Goal: Task Accomplishment & Management: Manage account settings

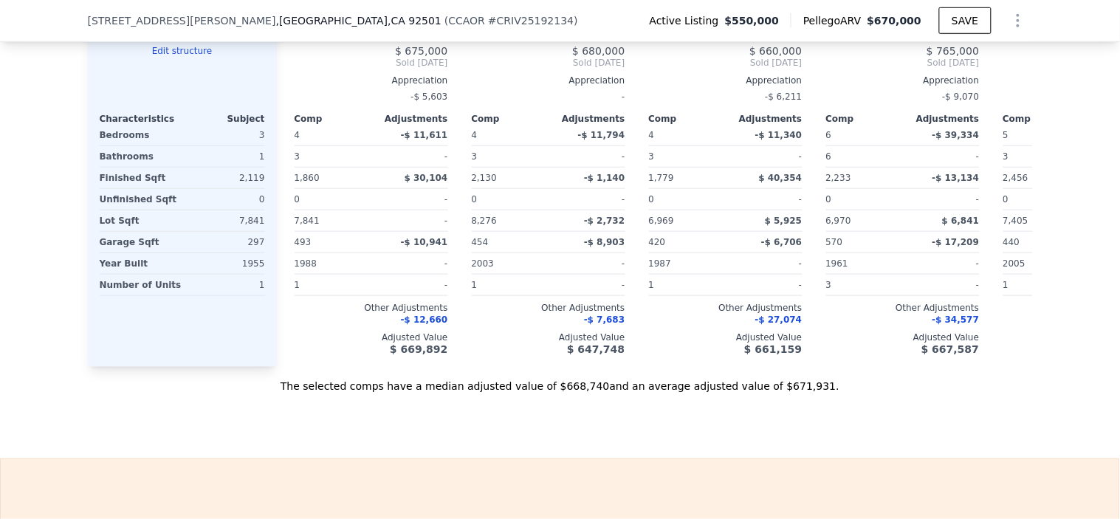
scroll to position [1559, 0]
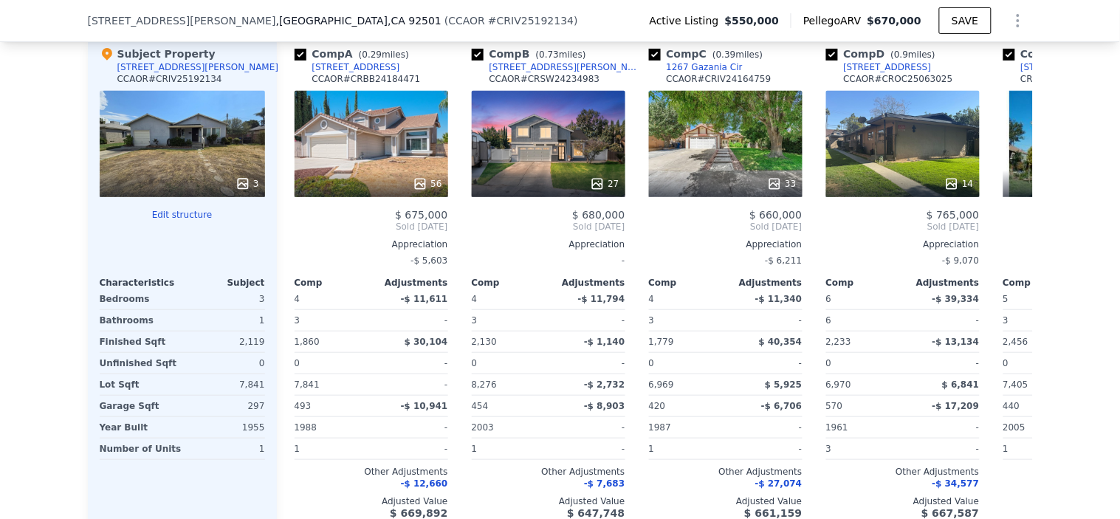
click at [193, 219] on div "Subject Property [STREET_ADDRESS][PERSON_NAME] CCAOR # CRIV25192134 3 Edit stru…" at bounding box center [182, 283] width 189 height 496
click at [192, 221] on button "Edit structure" at bounding box center [182, 215] width 165 height 12
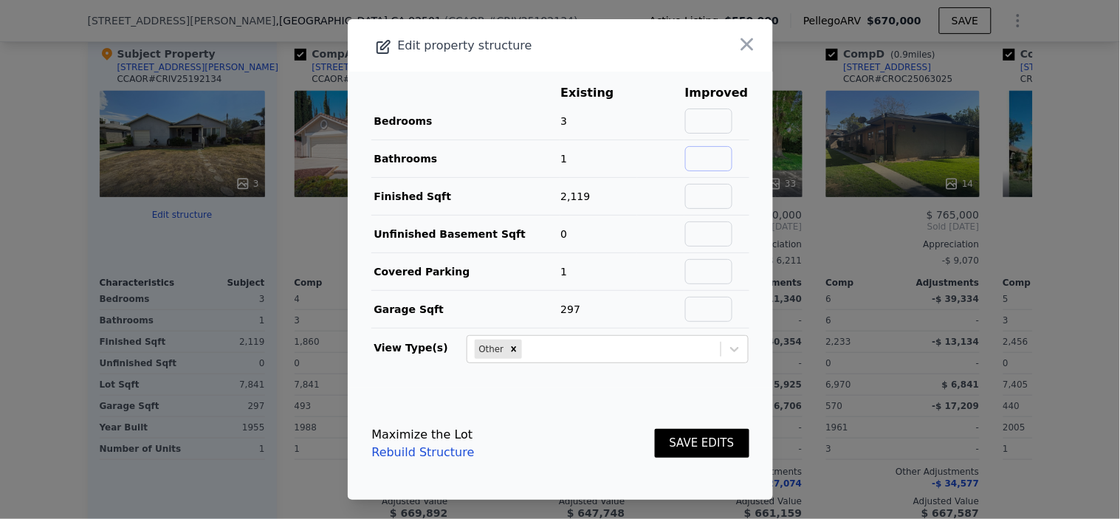
click at [711, 146] on input "text" at bounding box center [708, 158] width 47 height 25
drag, startPoint x: 726, startPoint y: 157, endPoint x: 688, endPoint y: 153, distance: 37.9
click at [692, 153] on input "2" at bounding box center [708, 158] width 47 height 25
click at [624, 149] on td "1" at bounding box center [598, 159] width 77 height 38
drag, startPoint x: 706, startPoint y: 154, endPoint x: 794, endPoint y: 170, distance: 89.4
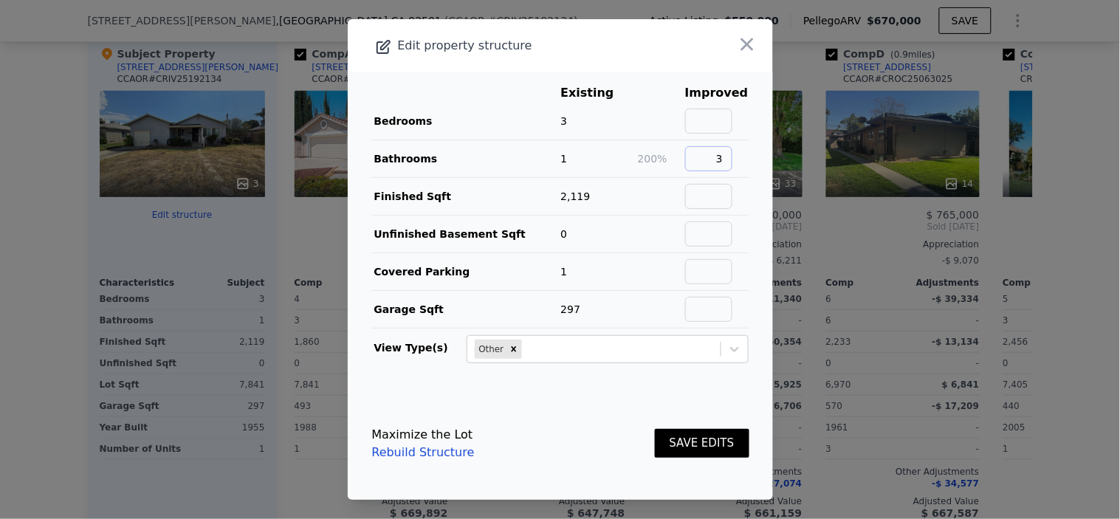
click at [789, 170] on div "​ Edit property structure Existing Improved Bedrooms 3 Bathrooms 1 200% 3 Finis…" at bounding box center [560, 259] width 1120 height 519
type input "2"
click at [688, 433] on button "SAVE EDITS" at bounding box center [702, 443] width 95 height 29
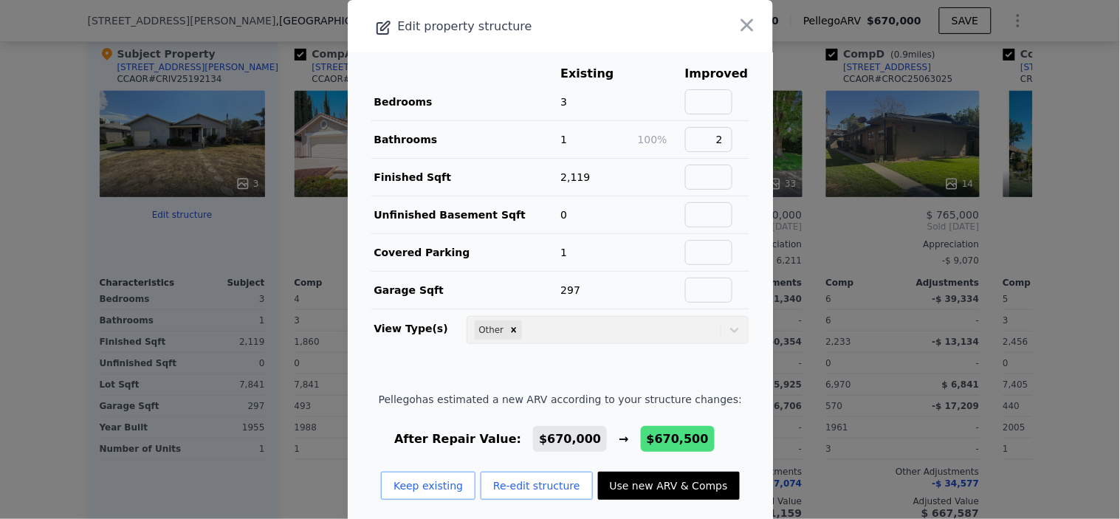
drag, startPoint x: 0, startPoint y: 298, endPoint x: 0, endPoint y: 72, distance: 226.7
click at [0, 72] on div at bounding box center [560, 259] width 1120 height 519
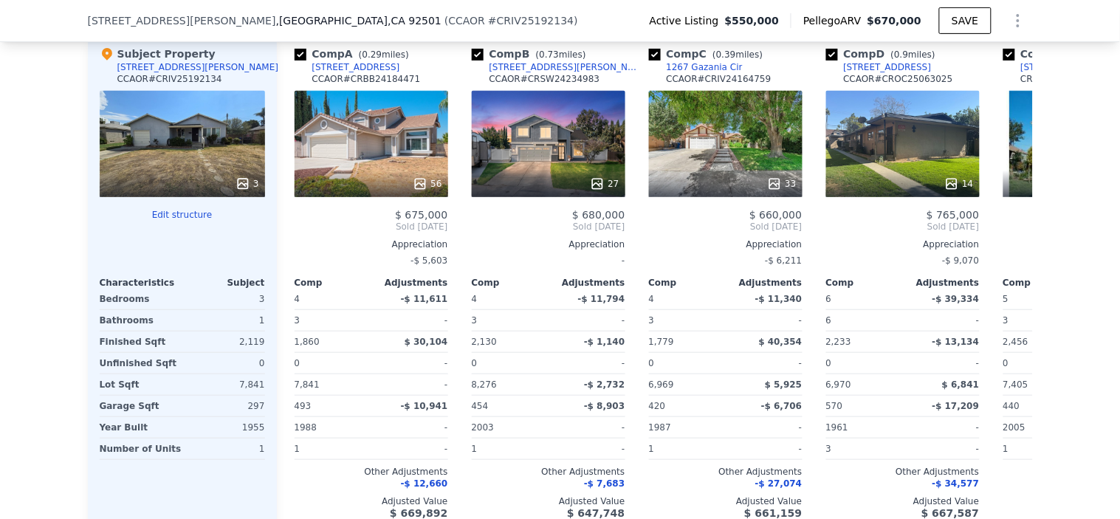
click at [181, 221] on button "Edit structure" at bounding box center [182, 215] width 165 height 12
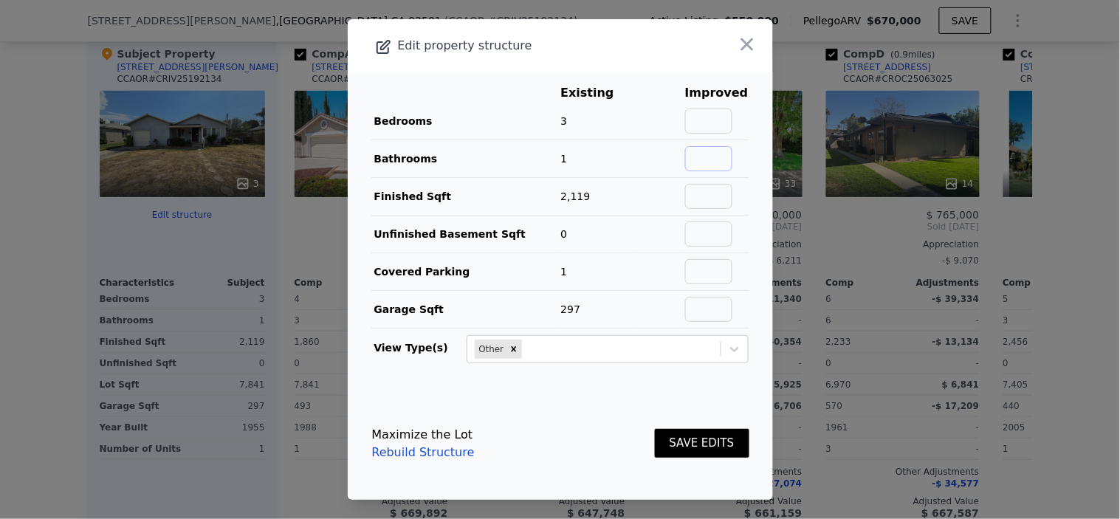
click at [715, 155] on input "text" at bounding box center [708, 158] width 47 height 25
type input "2"
click at [705, 436] on button "SAVE EDITS" at bounding box center [702, 443] width 95 height 29
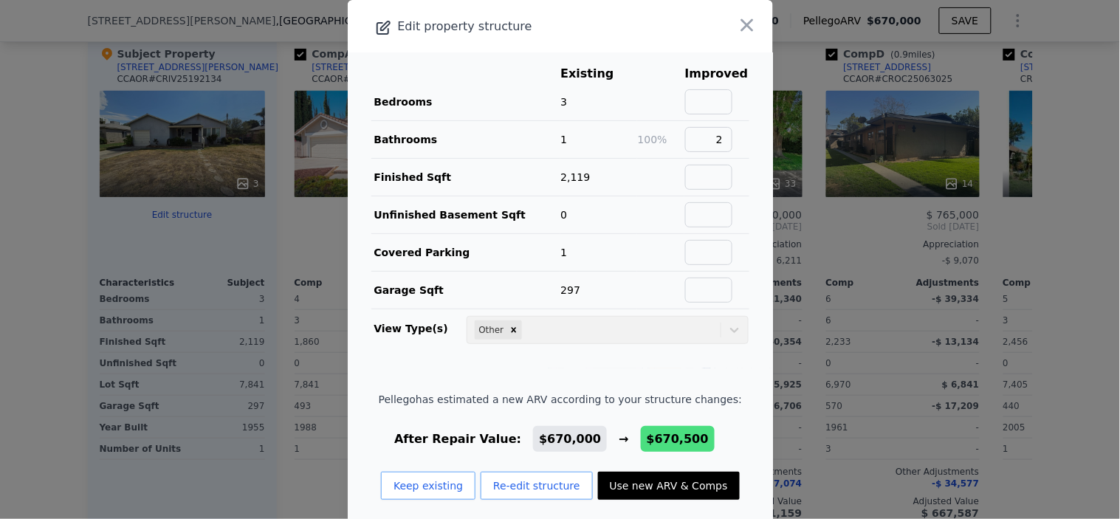
click at [645, 491] on button "Use new ARV & Comps" at bounding box center [669, 486] width 142 height 28
type input "0"
type input "3"
type input "$ 670,500"
type input "$ 44,796"
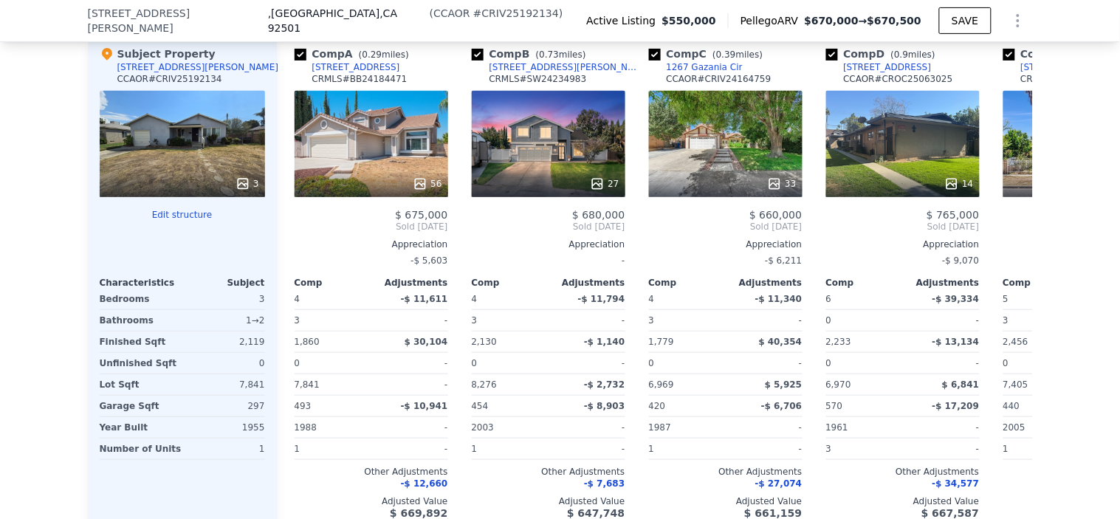
drag, startPoint x: 233, startPoint y: 360, endPoint x: 0, endPoint y: 72, distance: 371.2
click at [0, 72] on div "We found 12 sales that match your search Listings provided by Contra Costa Asso…" at bounding box center [560, 123] width 1120 height 868
